Goal: Task Accomplishment & Management: Use online tool/utility

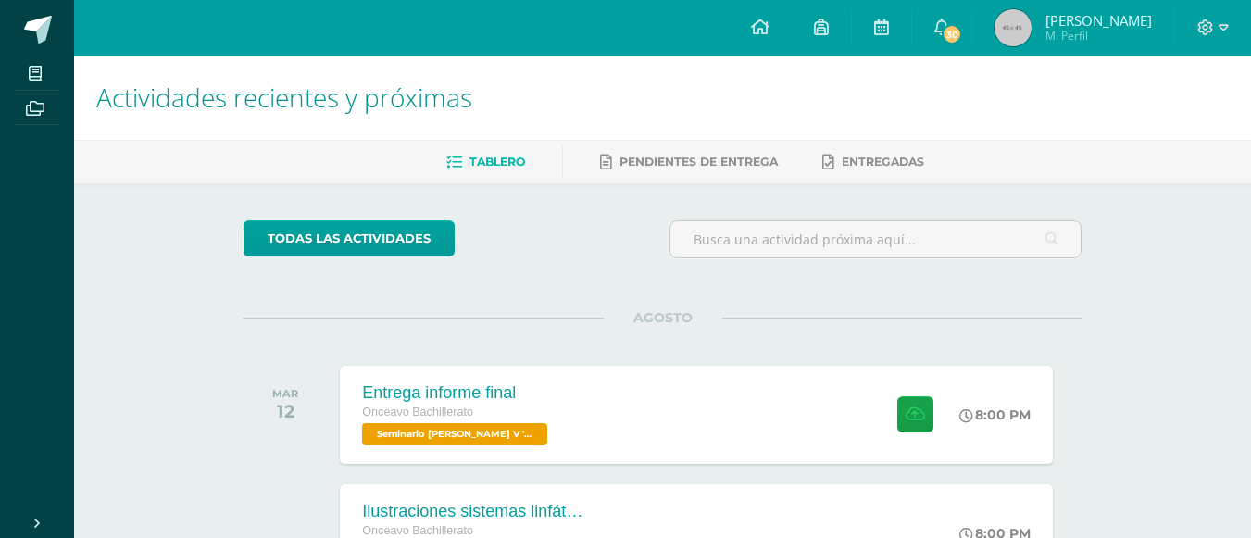
click at [1102, 31] on span "Mi Perfil" at bounding box center [1098, 36] width 106 height 16
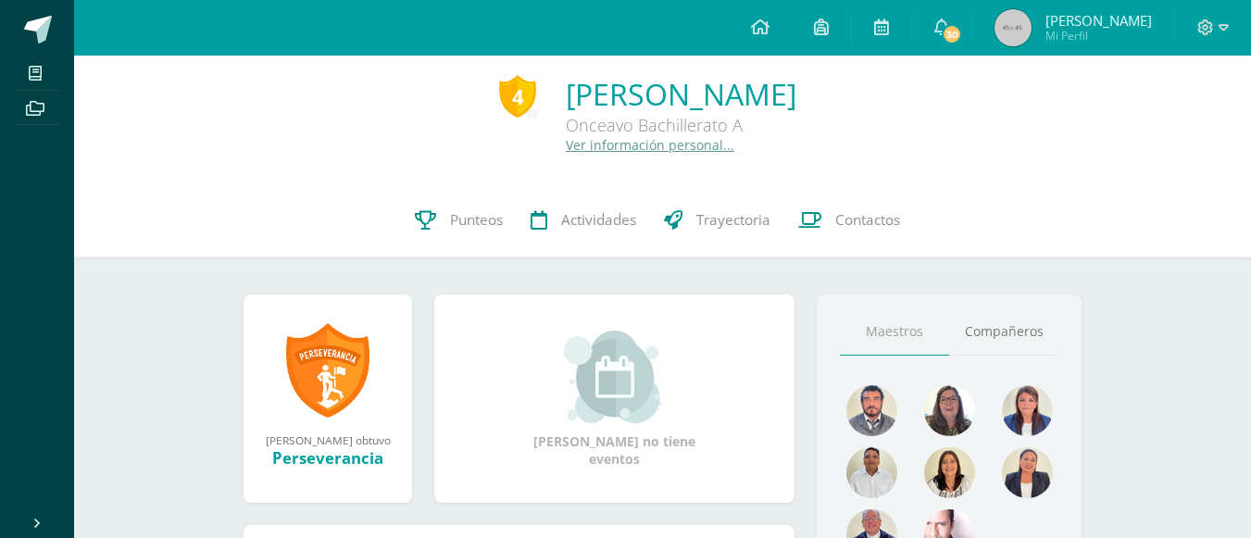
scroll to position [9, 0]
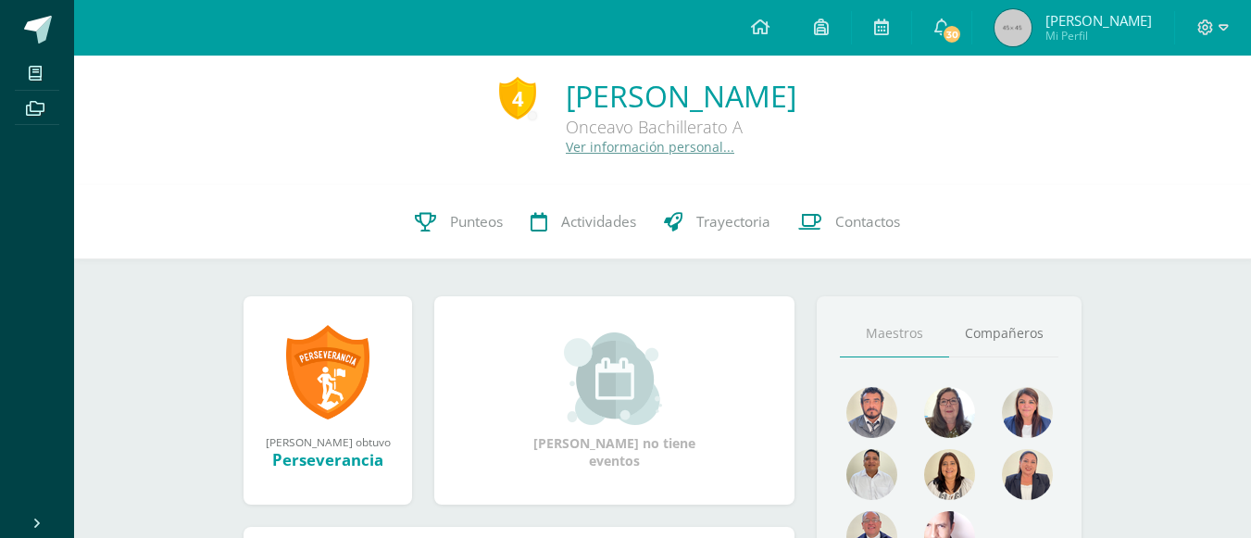
click at [1101, 44] on span "Mi Perfil" at bounding box center [1098, 36] width 106 height 16
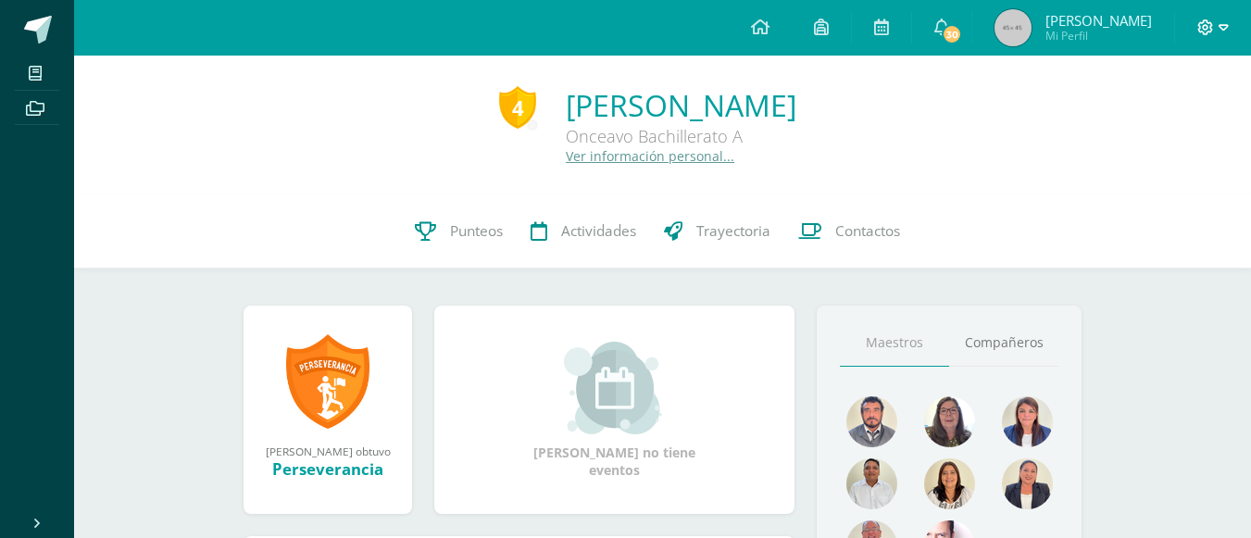
click at [1215, 31] on span at bounding box center [1212, 28] width 31 height 20
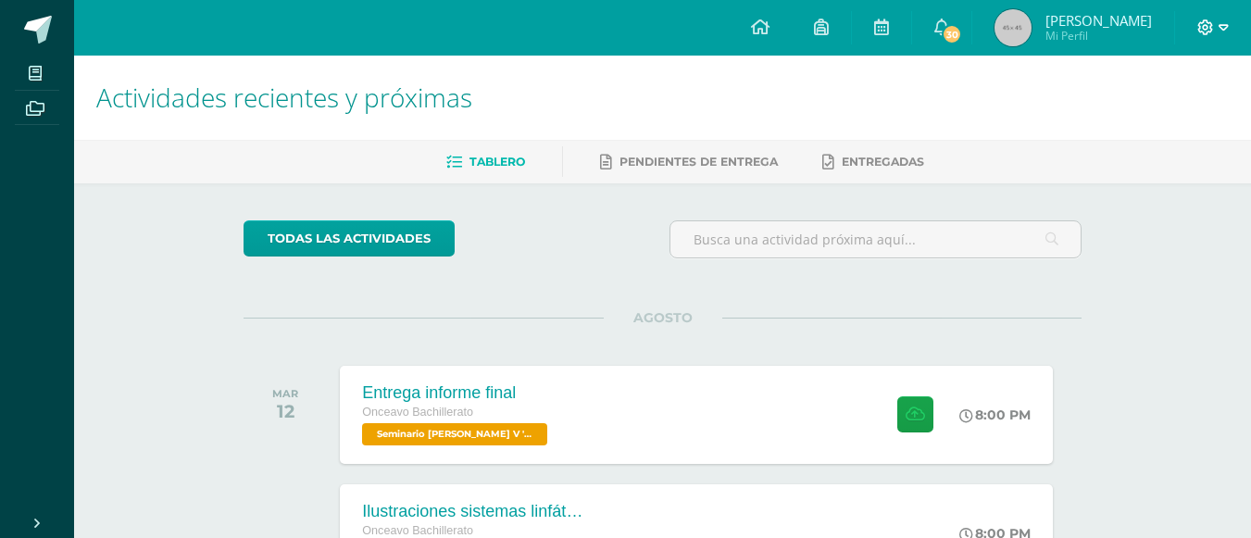
click at [1224, 31] on icon at bounding box center [1223, 27] width 10 height 17
click at [1142, 100] on span "Configuración" at bounding box center [1166, 99] width 86 height 18
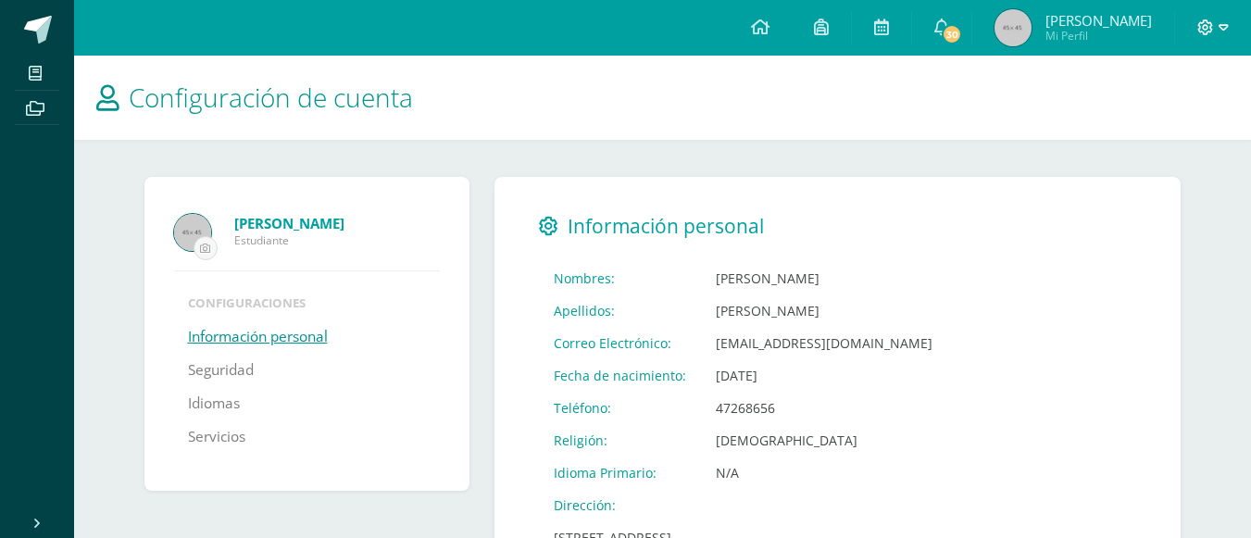
click at [1220, 29] on icon at bounding box center [1223, 27] width 10 height 17
click at [1099, 128] on link "Cerrar sesión" at bounding box center [1154, 125] width 146 height 27
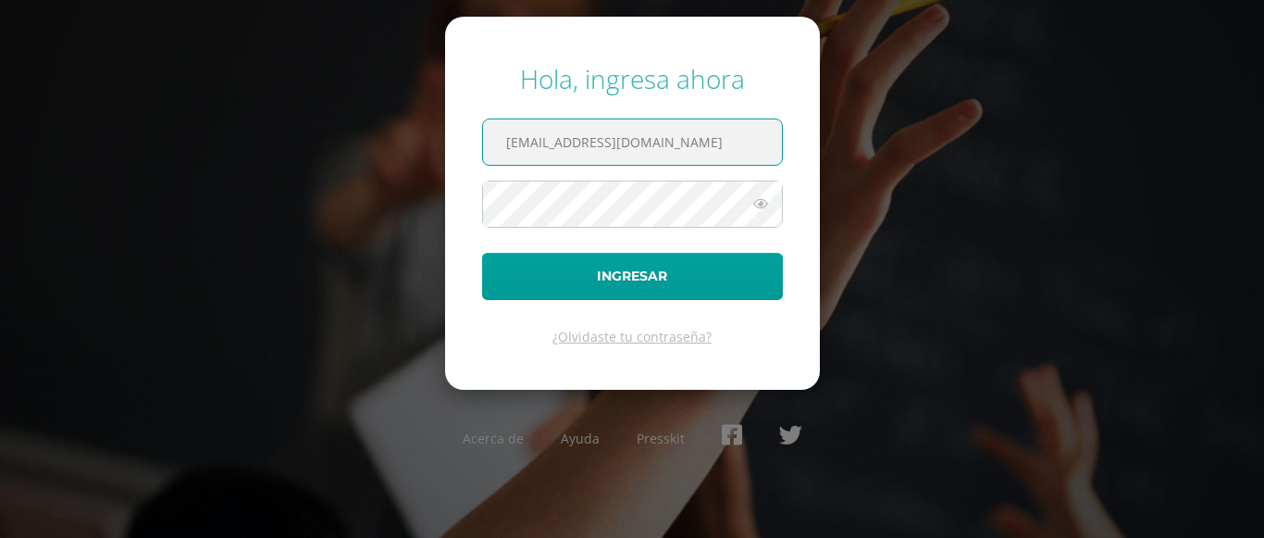
click at [718, 141] on input "alejandrosamayoa14@colegioselshaddai.edu.gt" at bounding box center [632, 141] width 299 height 45
click at [524, 143] on input "alejandrosamayoa14@colegioselshaddai.edu.gt" at bounding box center [632, 141] width 299 height 45
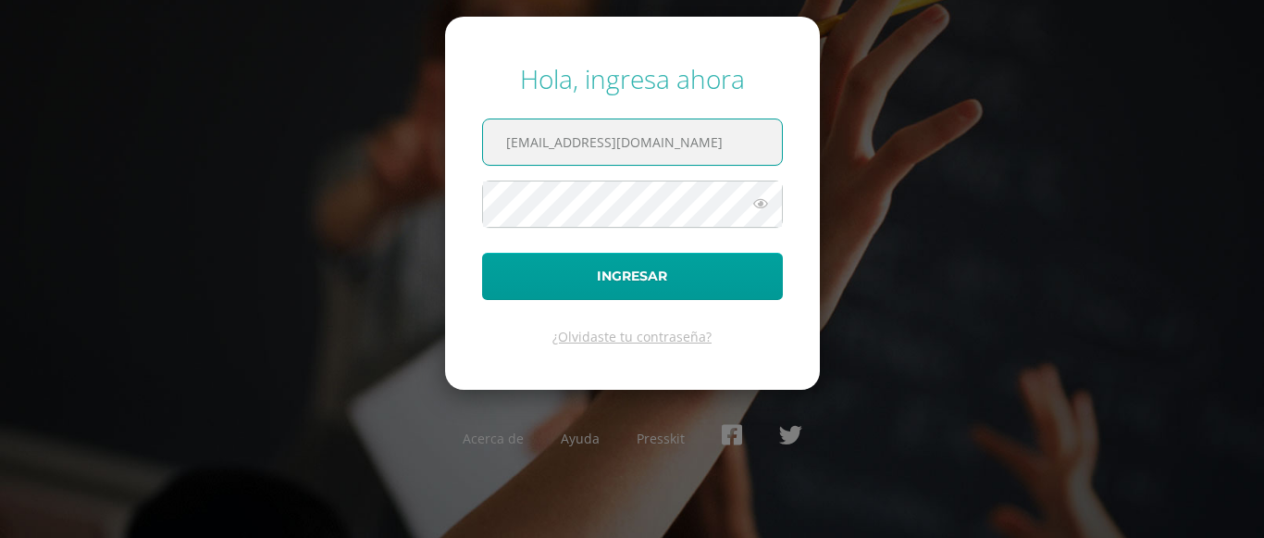
click at [538, 142] on input "alejandrosamayoa14@colegioselshaddai.edu.gt" at bounding box center [632, 141] width 299 height 45
click at [560, 142] on input "alejandrosamayoa14@colegioselshaddai.edu.gt" at bounding box center [632, 141] width 299 height 45
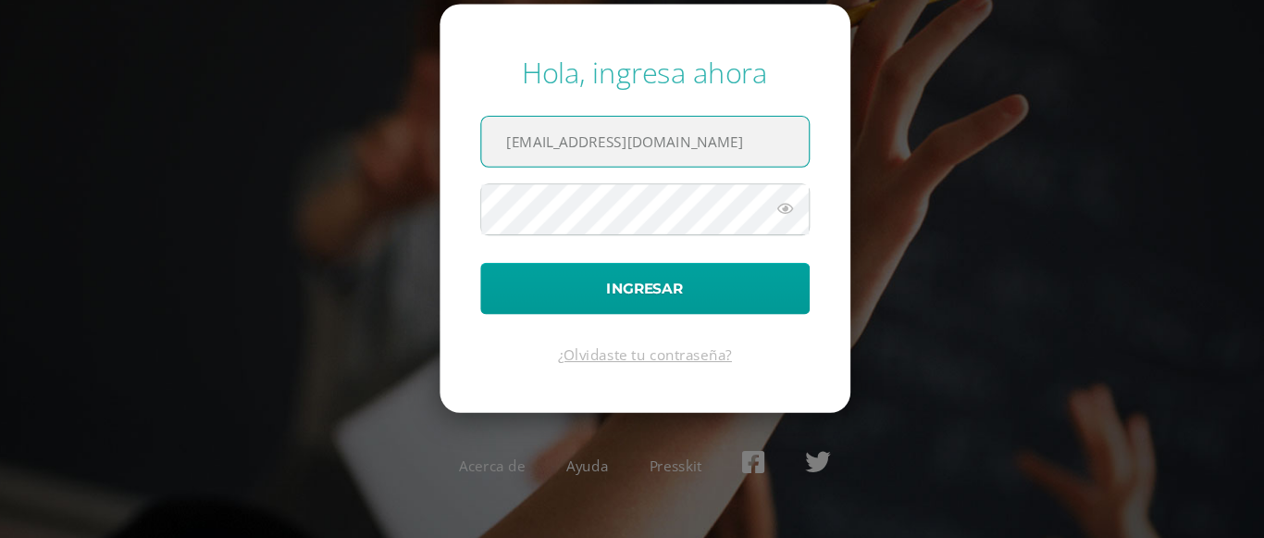
type input "valentinasamayoa14@colegioselshaddai.edu.gt"
click at [759, 204] on icon at bounding box center [761, 204] width 24 height 22
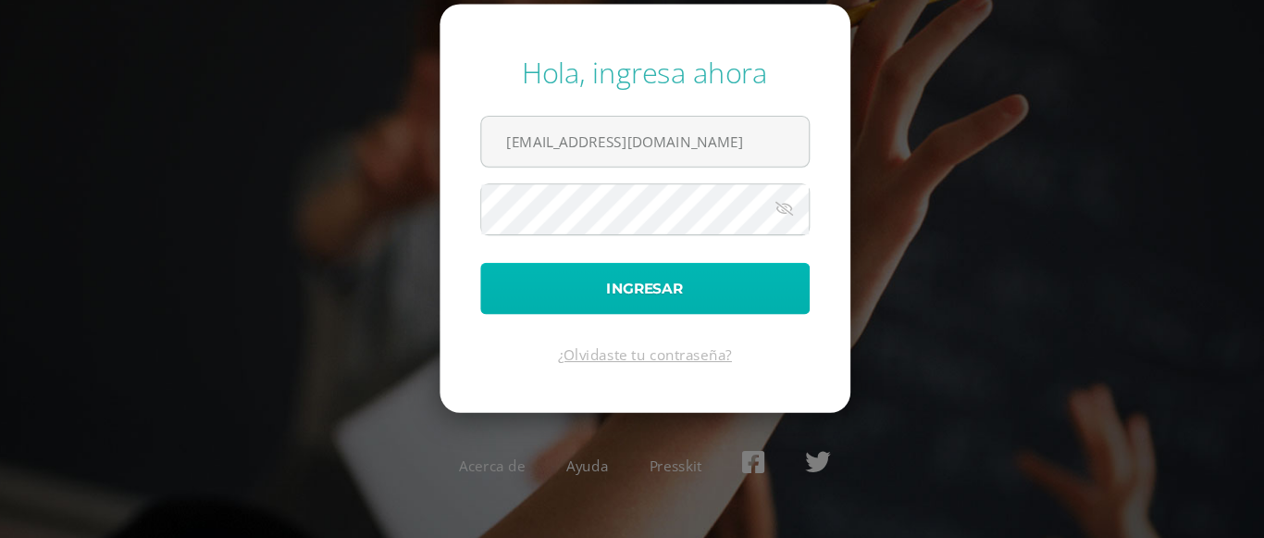
click at [646, 255] on button "Ingresar" at bounding box center [632, 276] width 301 height 47
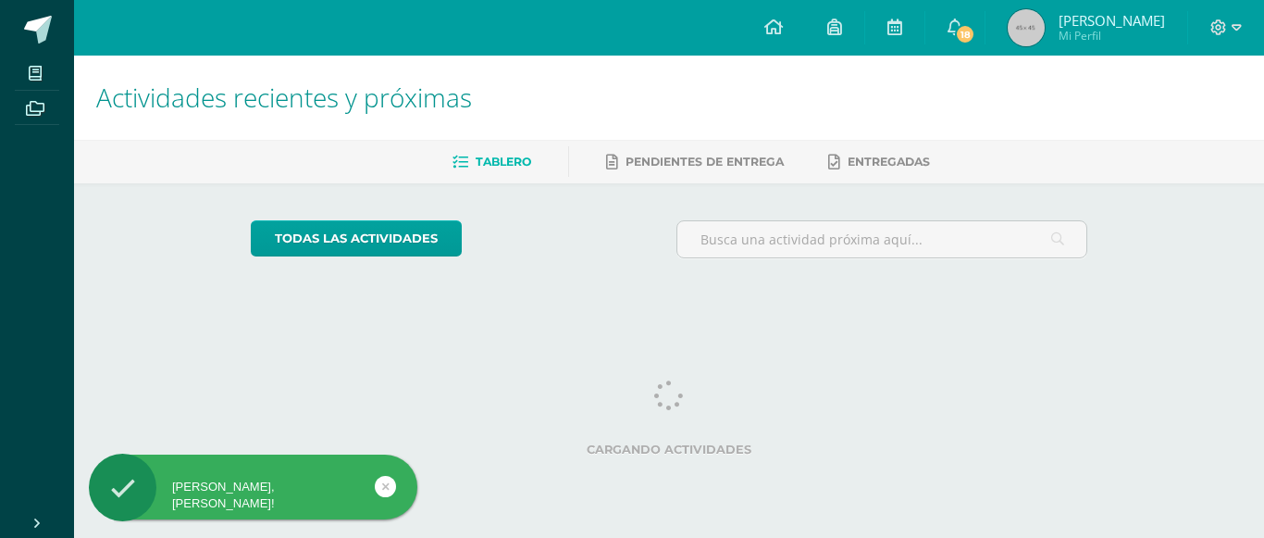
click at [629, 300] on div "todas las Actividades No tienes actividades Échale un vistazo a los demás perío…" at bounding box center [670, 246] width 912 height 127
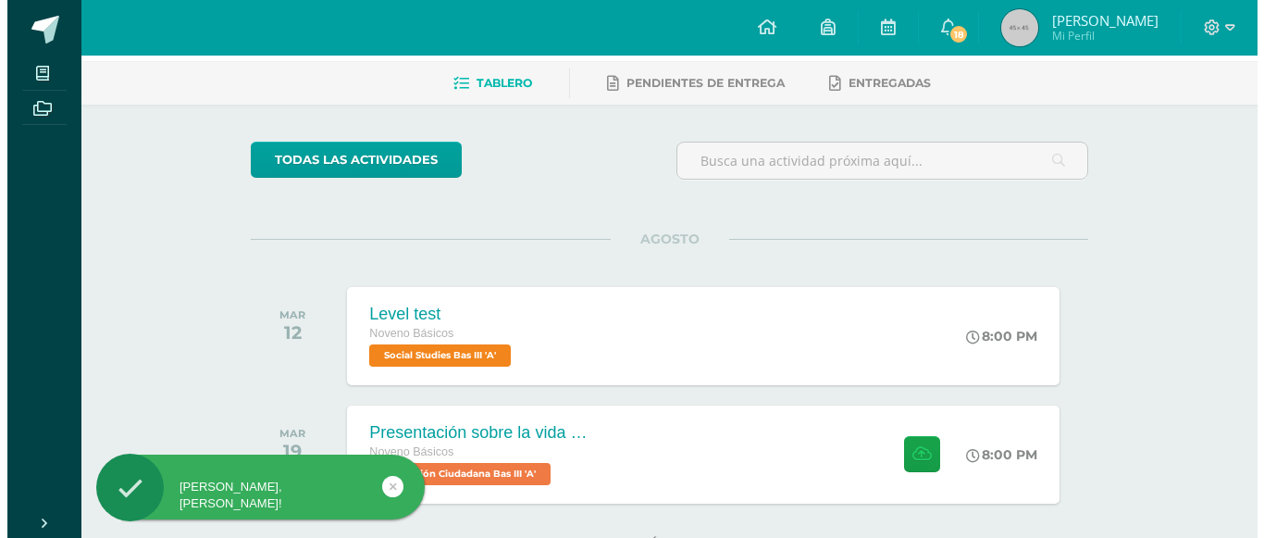
scroll to position [90, 0]
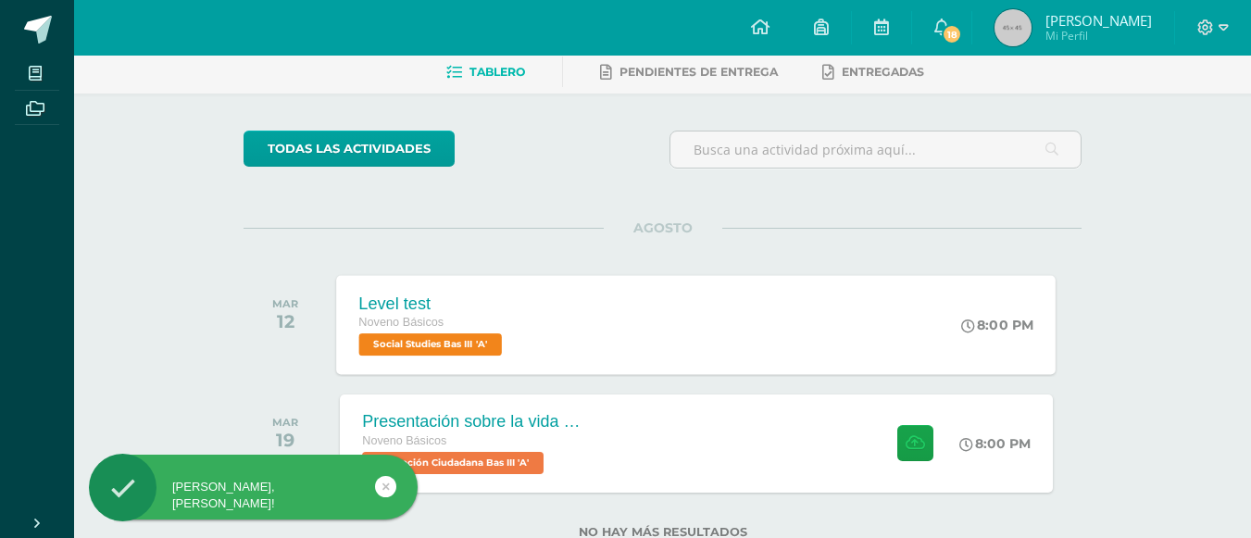
click at [772, 294] on div "Level test Noveno Básicos Social Studies Bas III 'A' 8:00 PM Level test Social …" at bounding box center [696, 324] width 719 height 99
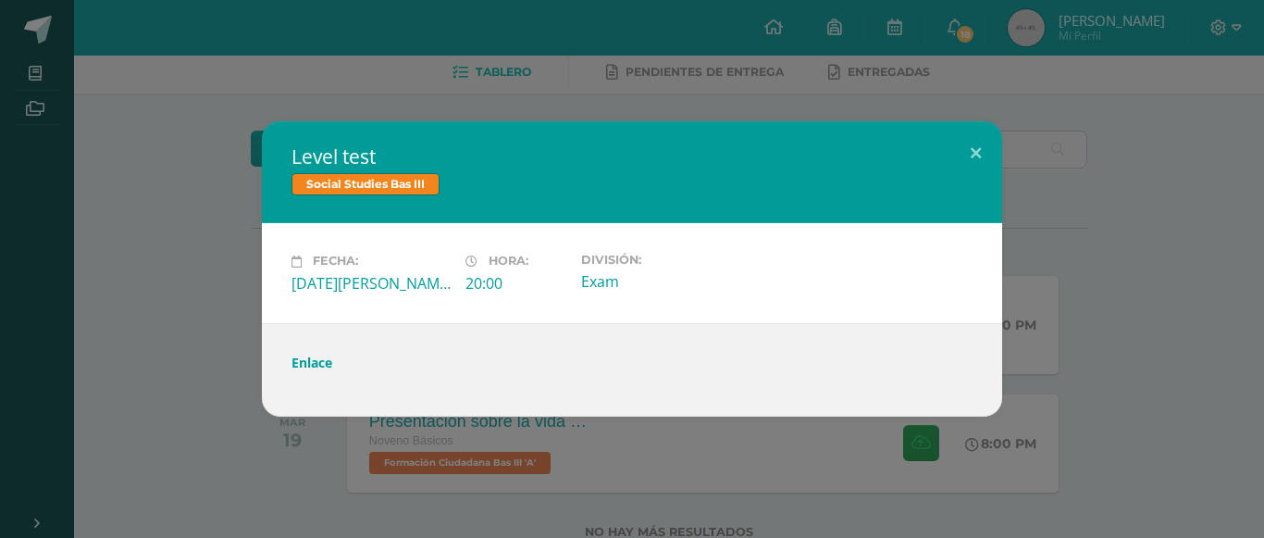
click at [307, 370] on link "Enlace" at bounding box center [312, 363] width 41 height 18
